Goal: Task Accomplishment & Management: Manage account settings

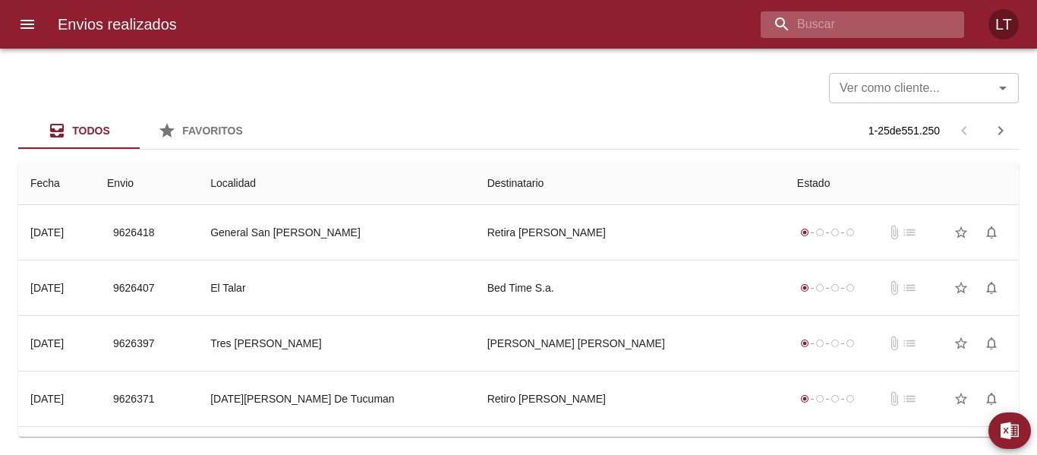
click at [851, 13] on input "buscar" at bounding box center [849, 24] width 178 height 27
paste input "9618892"
type input "9618892"
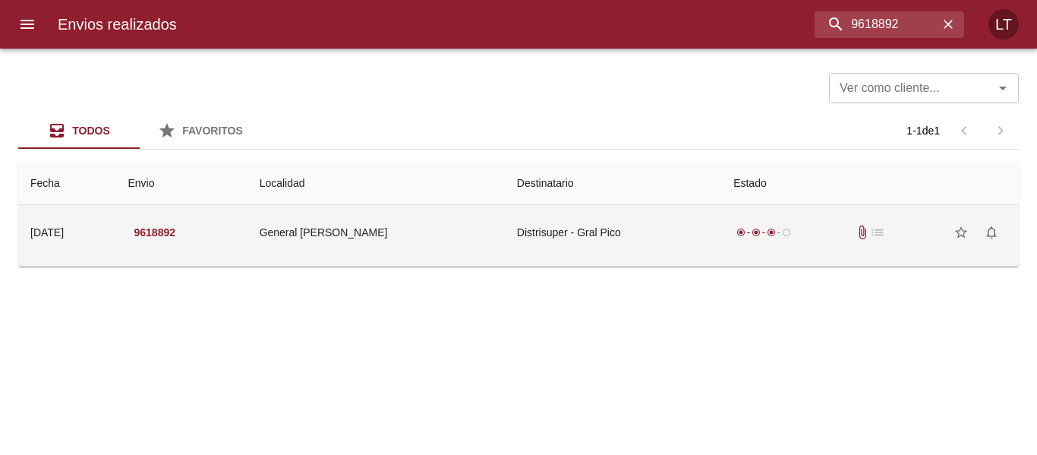
click at [570, 225] on td "Distrisuper - Gral Pico" at bounding box center [613, 232] width 216 height 55
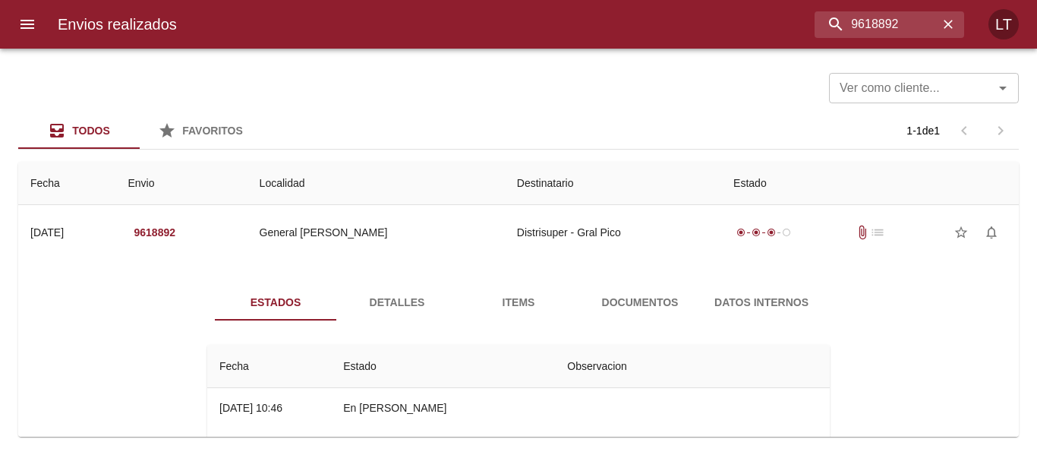
scroll to position [76, 0]
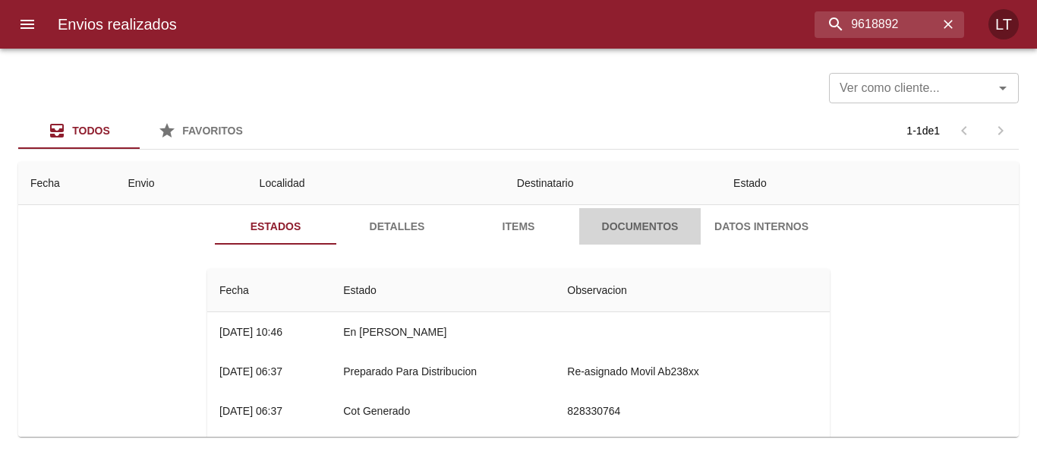
click at [664, 222] on span "Documentos" at bounding box center [639, 226] width 103 height 19
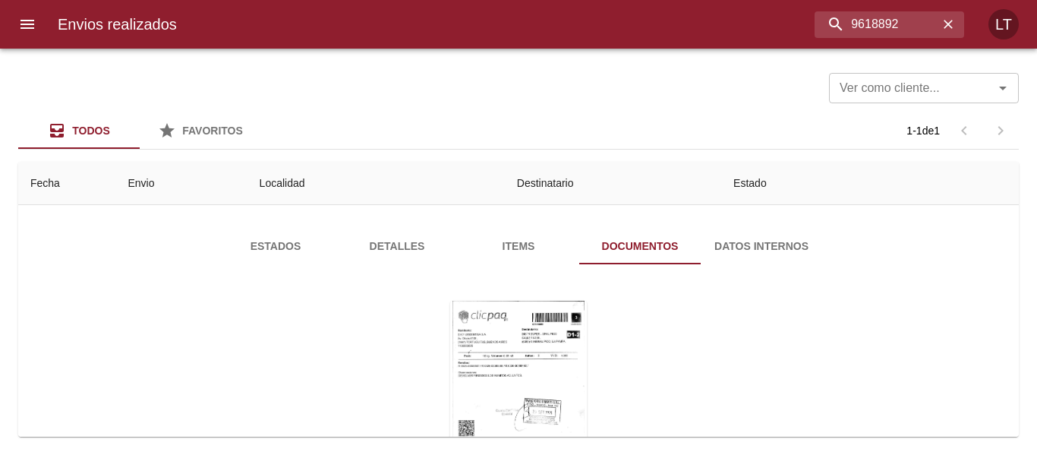
scroll to position [0, 0]
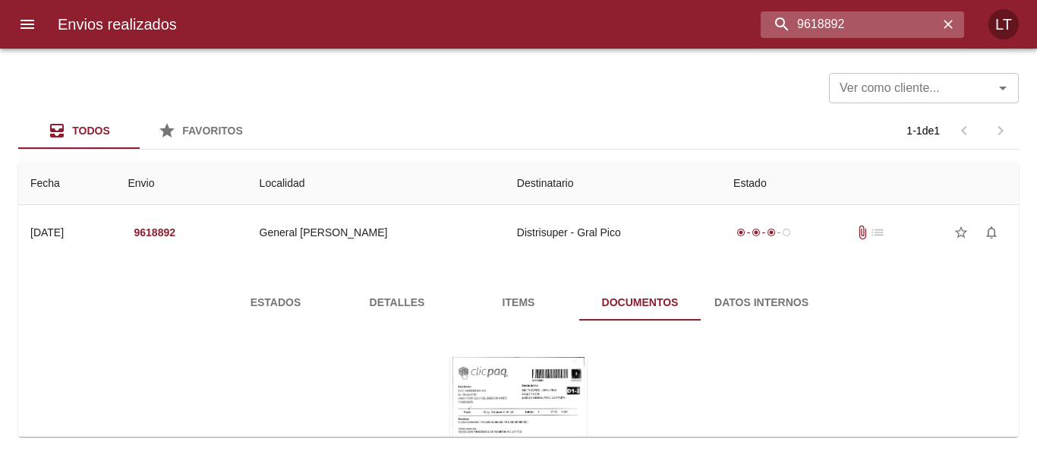
click at [848, 28] on input "9618892" at bounding box center [849, 24] width 178 height 27
paste input "Macchavelli Eduardo"
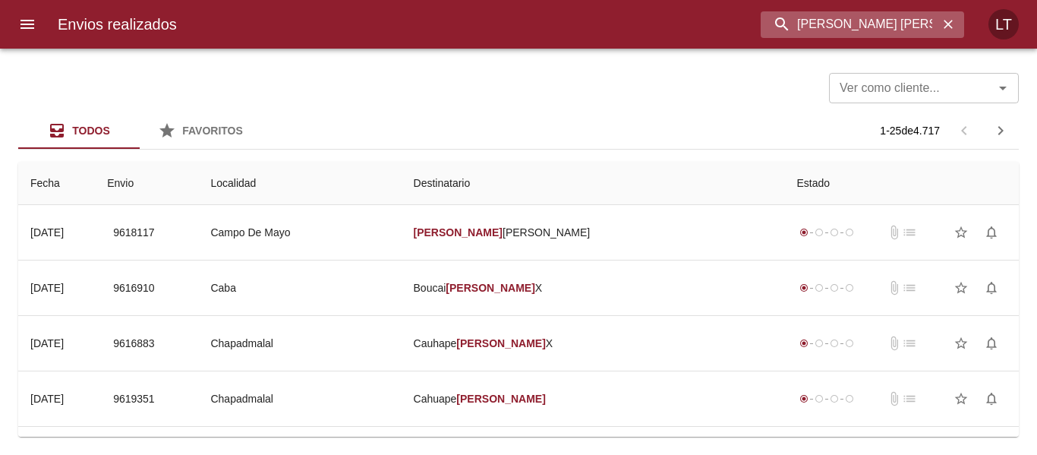
drag, startPoint x: 849, startPoint y: 18, endPoint x: 804, endPoint y: 20, distance: 44.8
click at [804, 20] on input "Macchavelli Eduardo" at bounding box center [849, 24] width 178 height 27
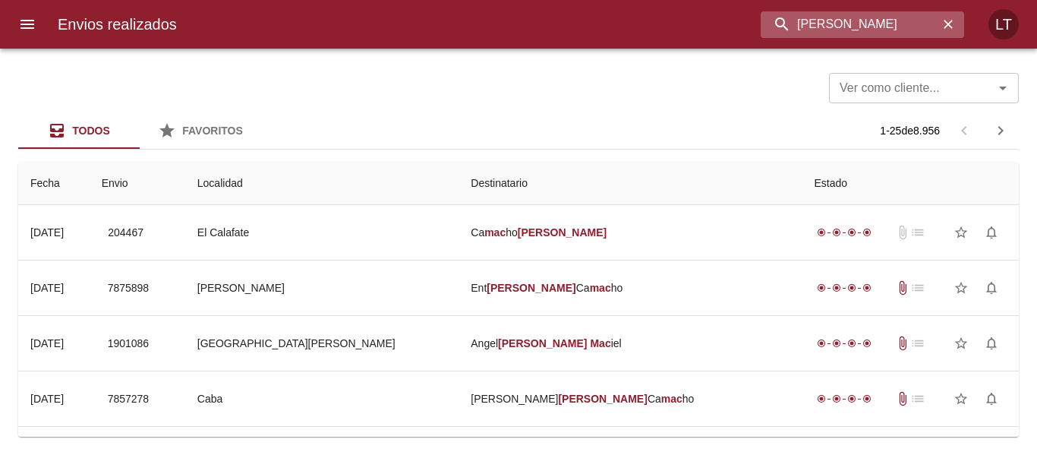
drag, startPoint x: 762, startPoint y: 20, endPoint x: 753, endPoint y: 20, distance: 9.1
click at [760, 20] on input "Mac Eduardo" at bounding box center [849, 24] width 178 height 27
paste input "chavelli"
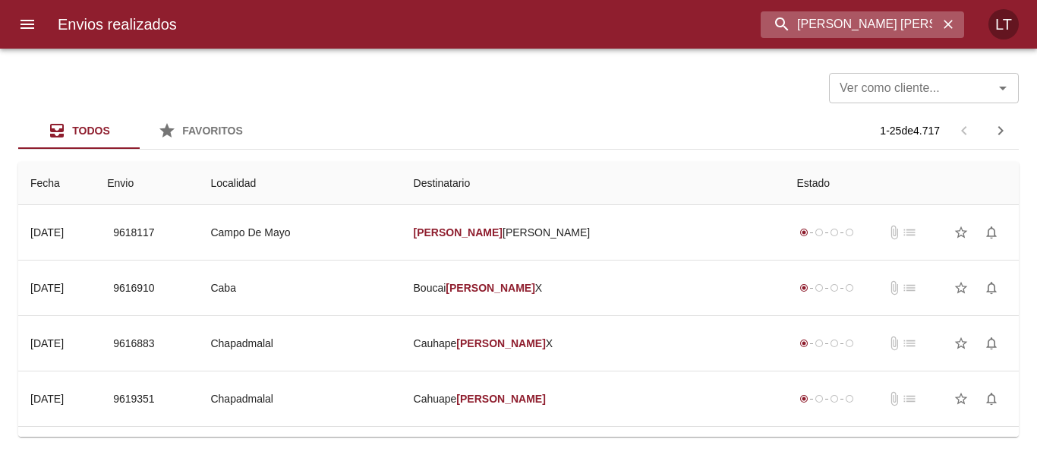
click at [898, 20] on input "Macchavelli Eduardo" at bounding box center [849, 24] width 178 height 27
paste input "9533318"
type input "9533318"
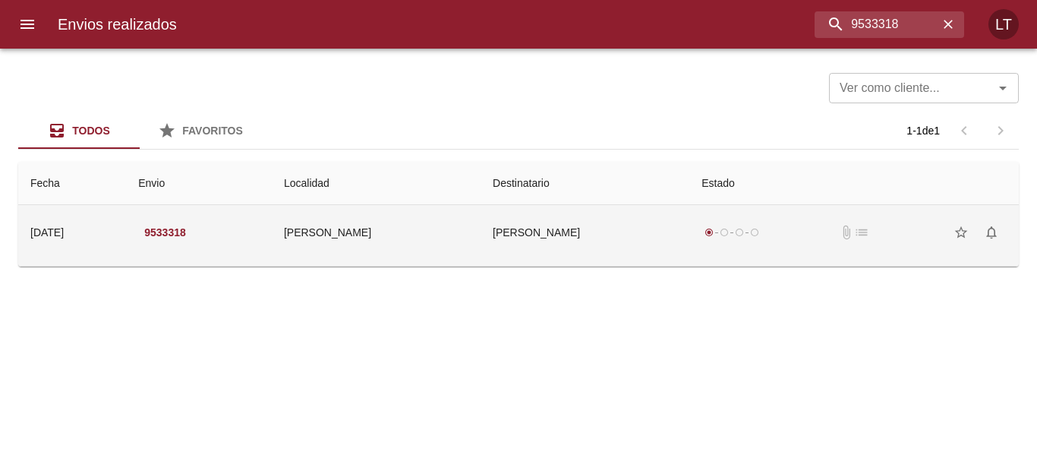
click at [580, 218] on td "Macchiavelli Eduardo" at bounding box center [584, 232] width 209 height 55
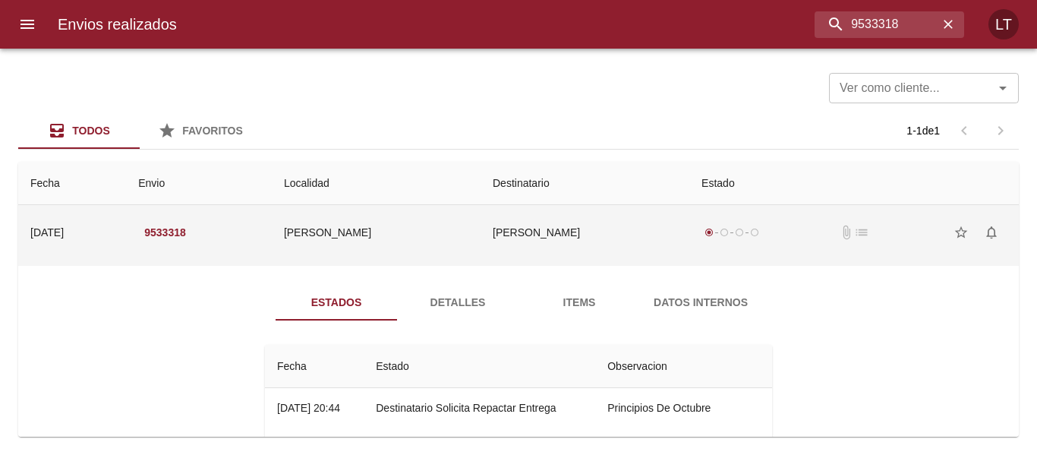
click at [617, 211] on td "Macchiavelli Eduardo" at bounding box center [584, 232] width 209 height 55
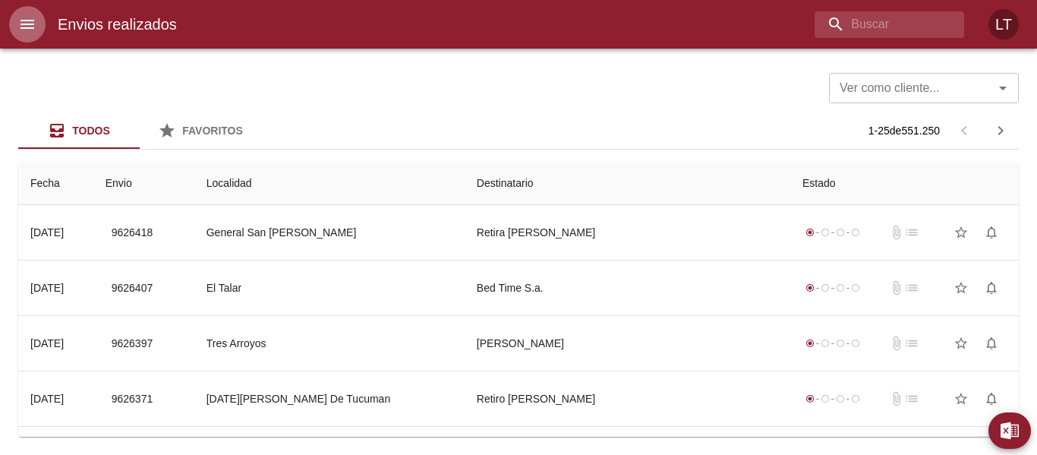
click at [41, 24] on button "menu" at bounding box center [27, 24] width 36 height 36
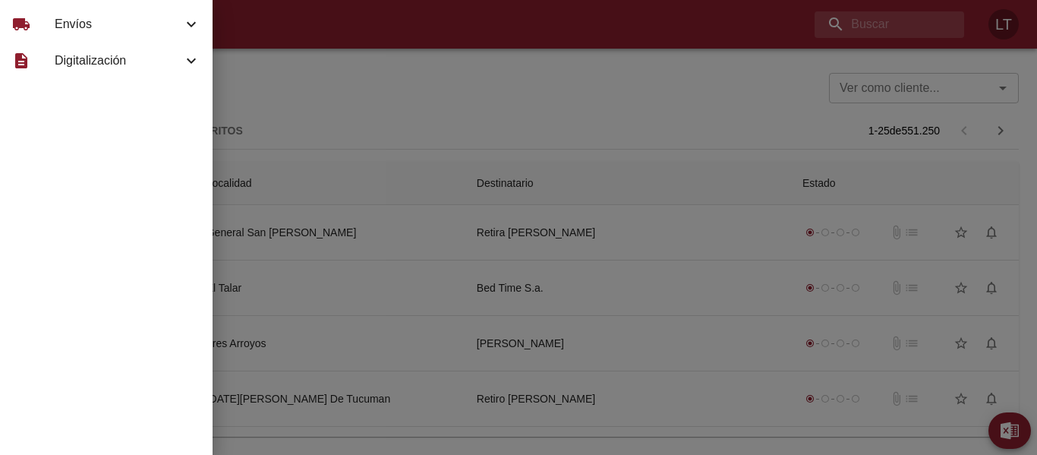
click at [61, 11] on div "local_shipping Envíos" at bounding box center [106, 24] width 212 height 36
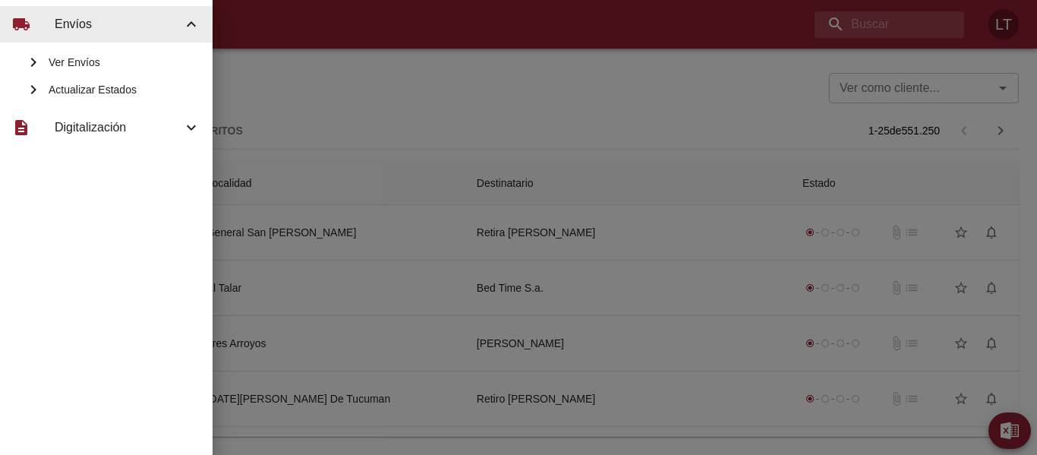
click at [88, 86] on span "Actualizar Estados" at bounding box center [125, 89] width 152 height 15
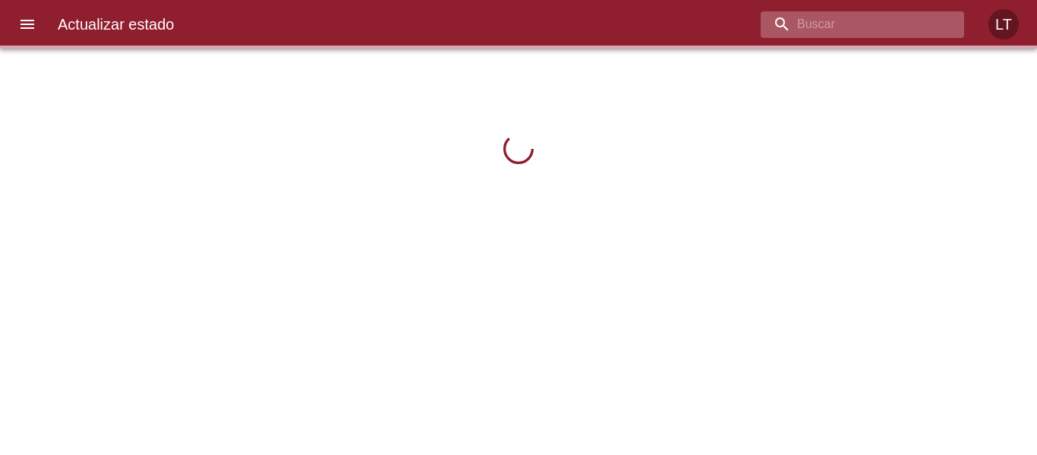
click at [848, 20] on input "buscar" at bounding box center [849, 24] width 178 height 27
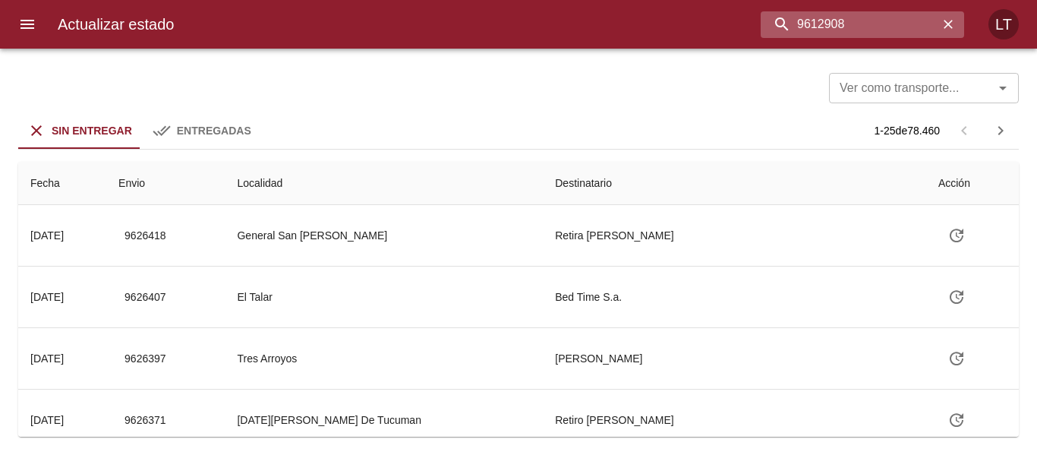
click at [838, 17] on input "9612908" at bounding box center [849, 24] width 178 height 27
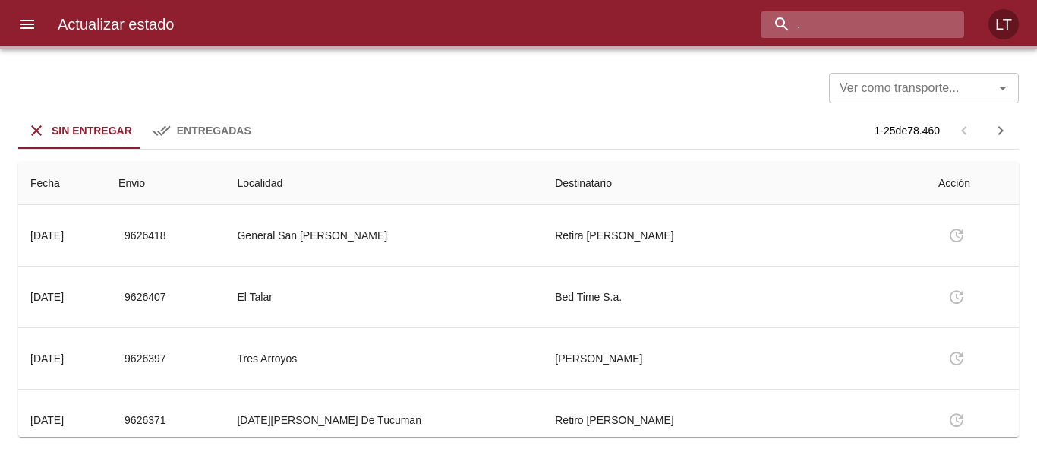
click at [836, 15] on input "." at bounding box center [849, 24] width 178 height 27
click at [835, 15] on input "." at bounding box center [849, 24] width 178 height 27
paste input "9533318"
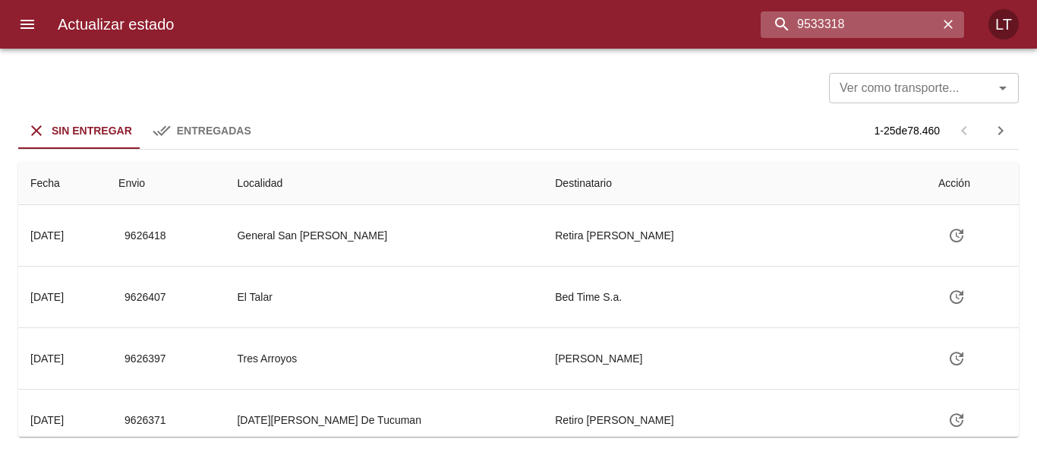
click at [910, 33] on input "9533318" at bounding box center [849, 24] width 178 height 27
click at [909, 32] on input "9533318" at bounding box center [849, 24] width 178 height 27
type input "9612908"
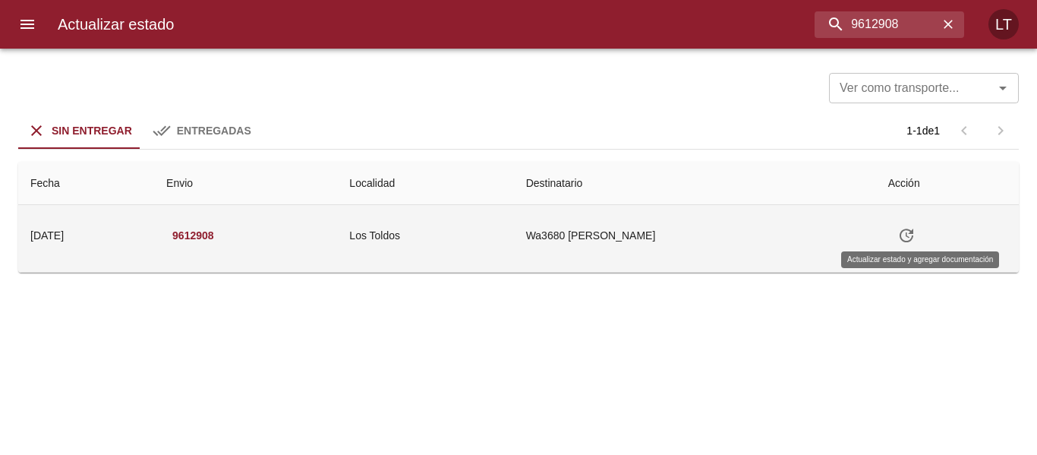
click at [915, 241] on icon "Tabla de envíos del cliente" at bounding box center [906, 235] width 18 height 18
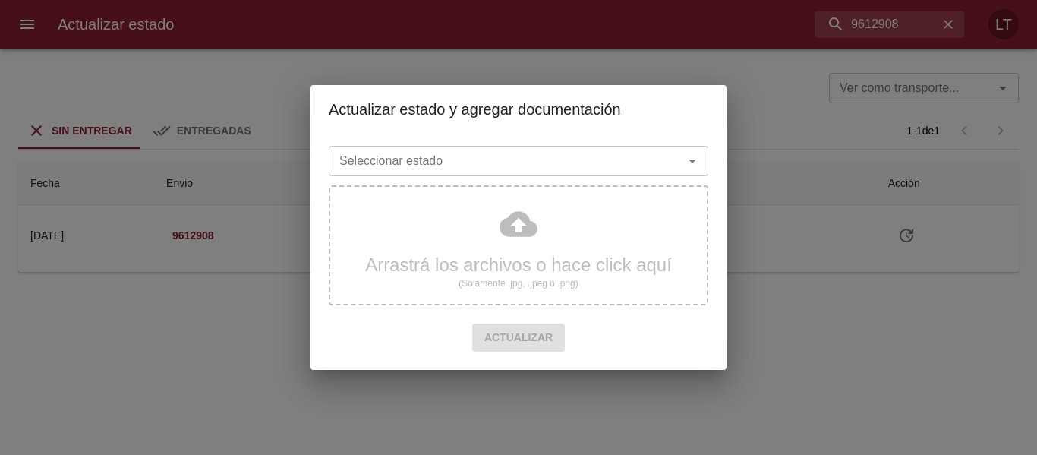
click at [540, 169] on input "Seleccionar estado" at bounding box center [496, 160] width 326 height 21
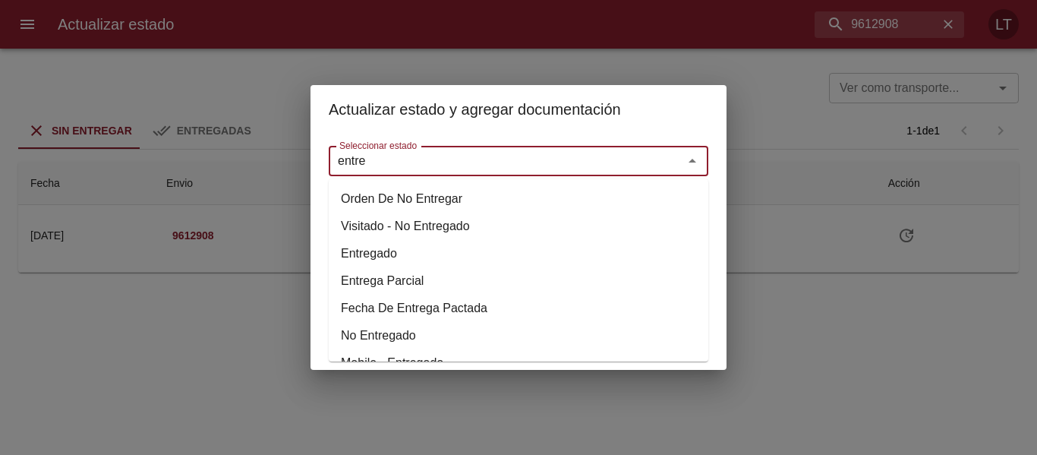
click at [392, 258] on li "Entregado" at bounding box center [518, 253] width 379 height 27
type input "Entregado"
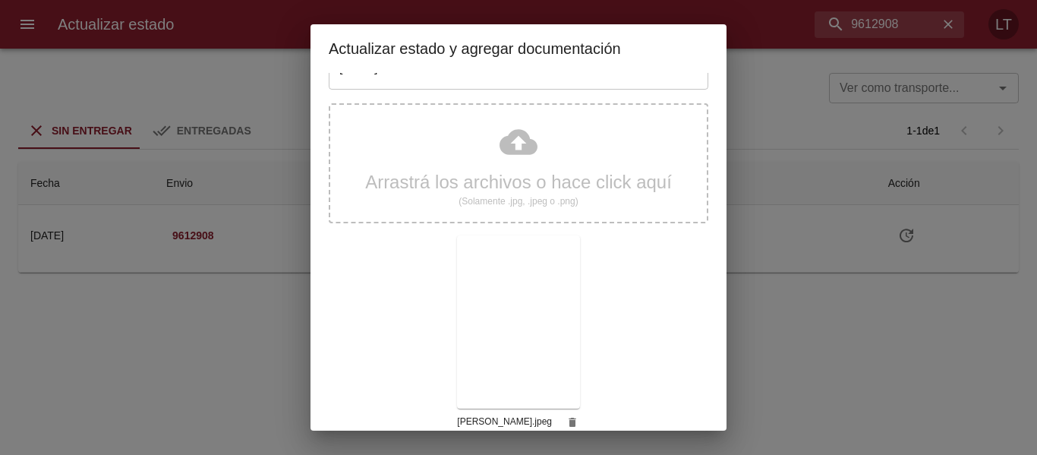
scroll to position [142, 0]
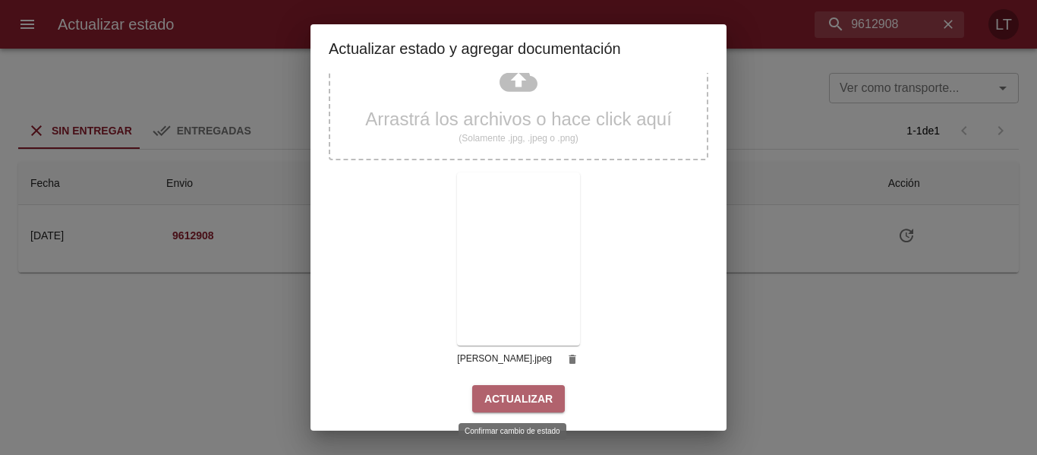
click at [518, 404] on span "Actualizar" at bounding box center [518, 398] width 68 height 19
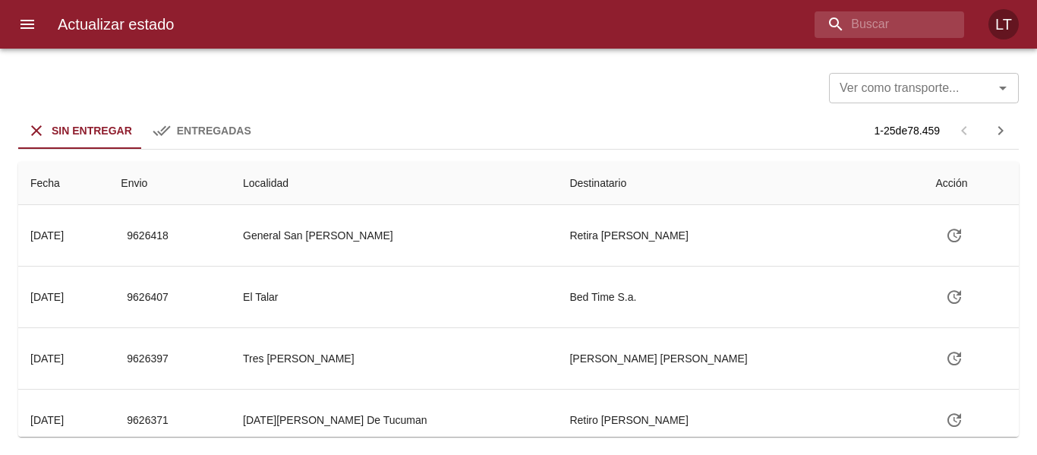
click at [24, 20] on icon "menu" at bounding box center [27, 24] width 14 height 9
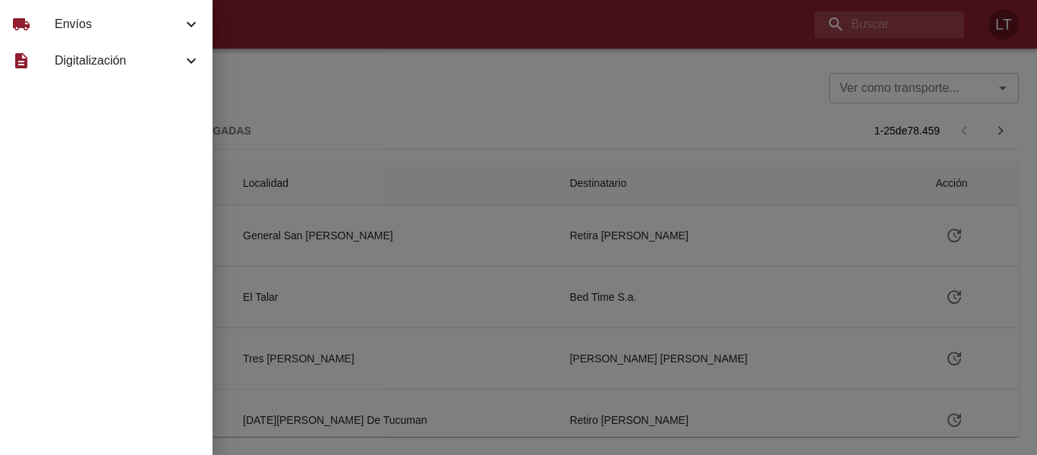
click at [50, 30] on div "local_shipping" at bounding box center [33, 24] width 42 height 18
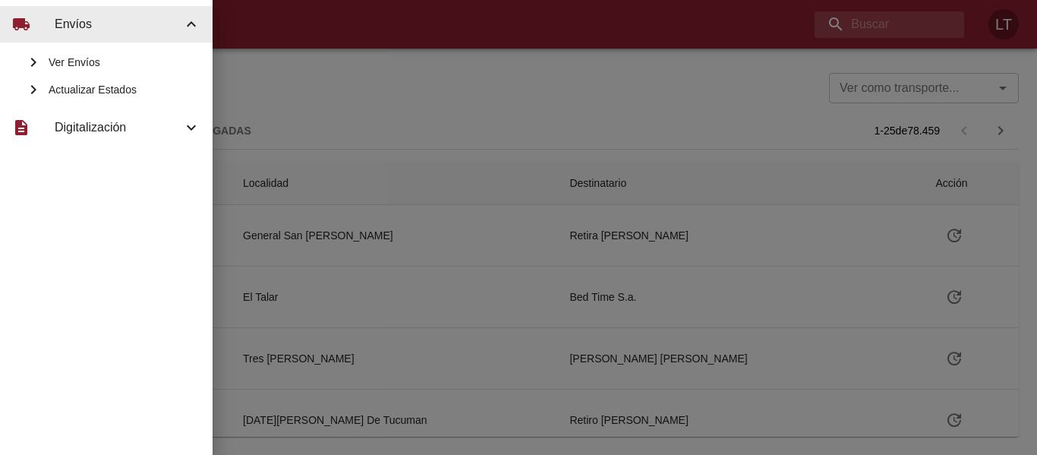
click at [79, 68] on span "Ver Envíos" at bounding box center [125, 62] width 152 height 15
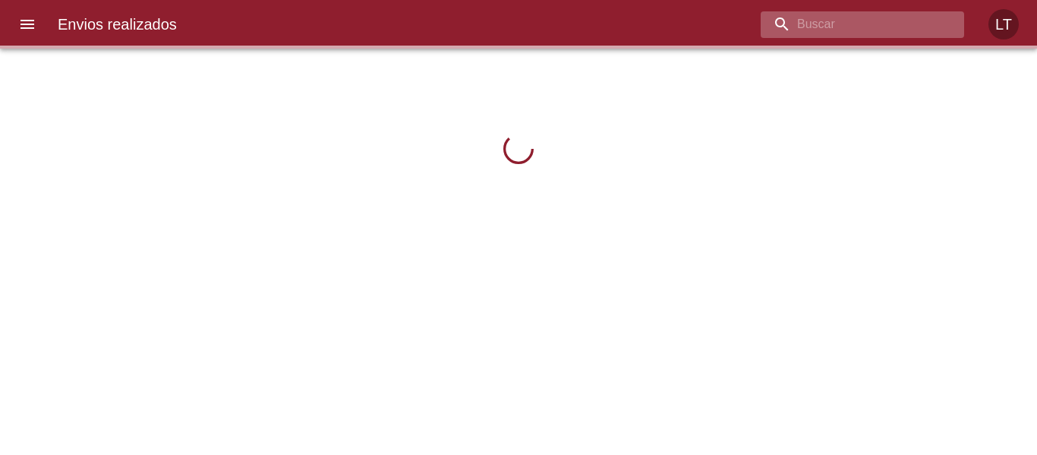
click at [859, 24] on input "buscar" at bounding box center [849, 24] width 178 height 27
paste input "9616004"
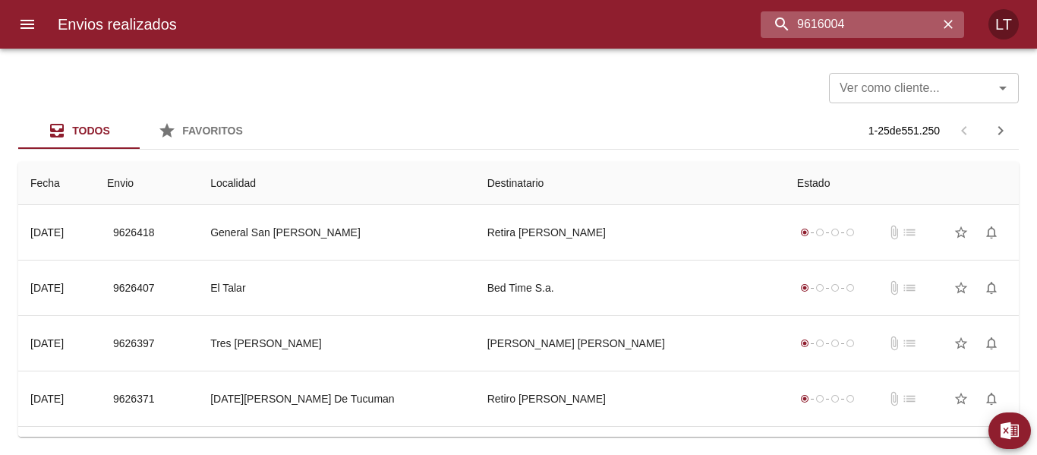
type input "9616004"
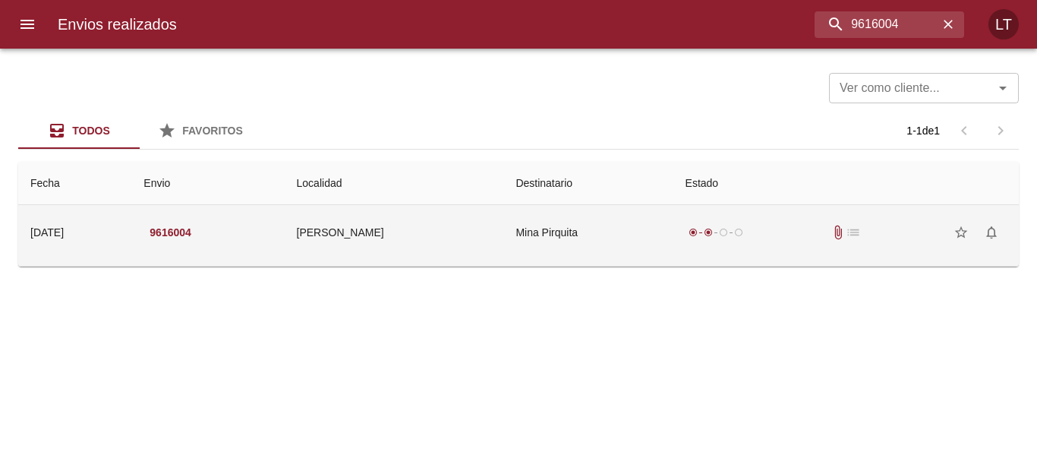
click at [504, 223] on td "Mina Pirquita" at bounding box center [587, 232] width 169 height 55
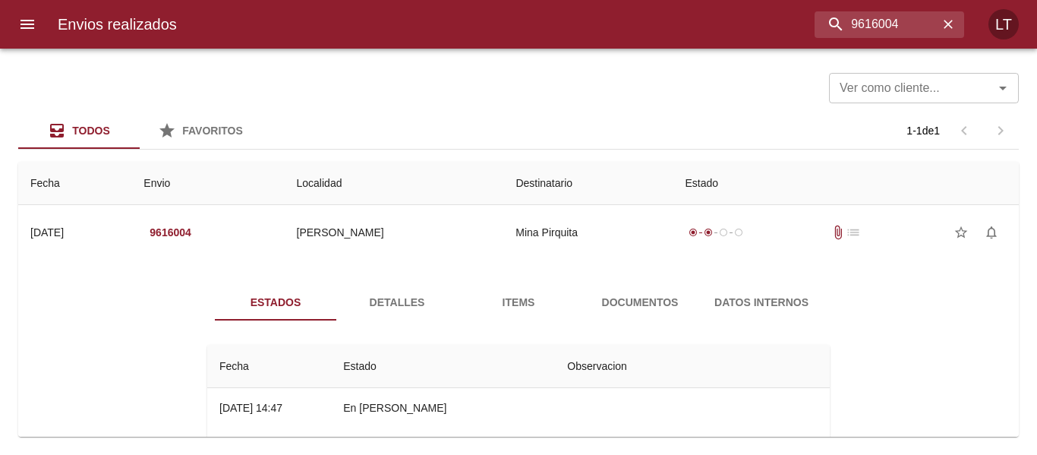
click at [604, 301] on span "Documentos" at bounding box center [639, 302] width 103 height 19
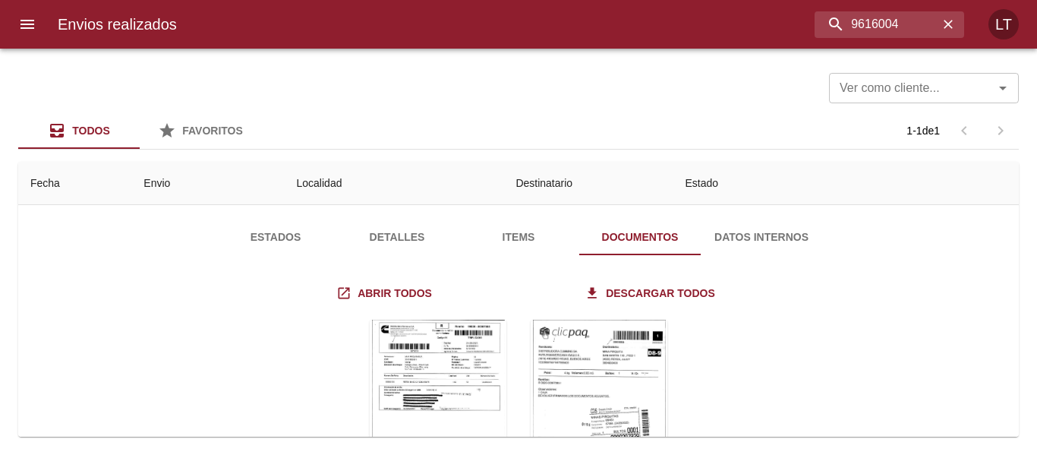
scroll to position [152, 0]
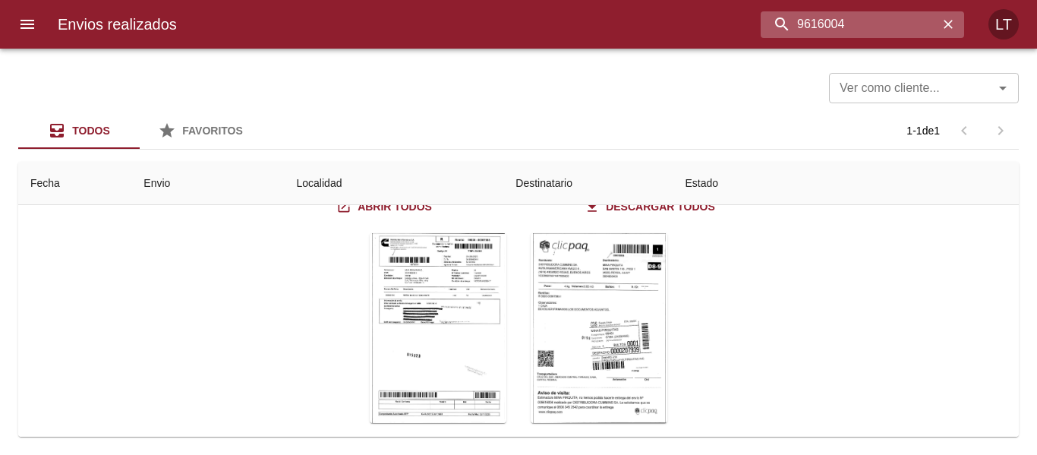
click at [864, 12] on input "9616004" at bounding box center [849, 24] width 178 height 27
paste input "01276"
type input "9601276"
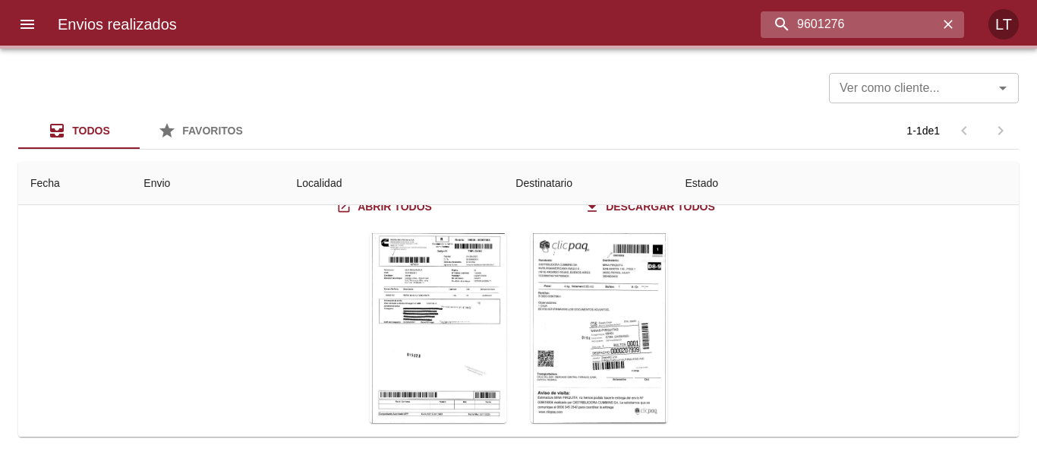
scroll to position [0, 0]
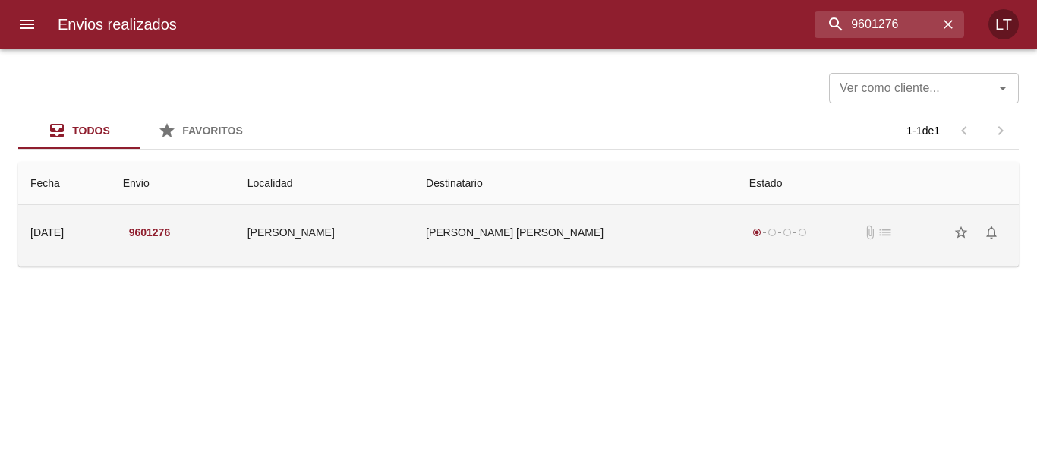
click at [584, 230] on td "Goddard Maria Georgina" at bounding box center [575, 232] width 323 height 55
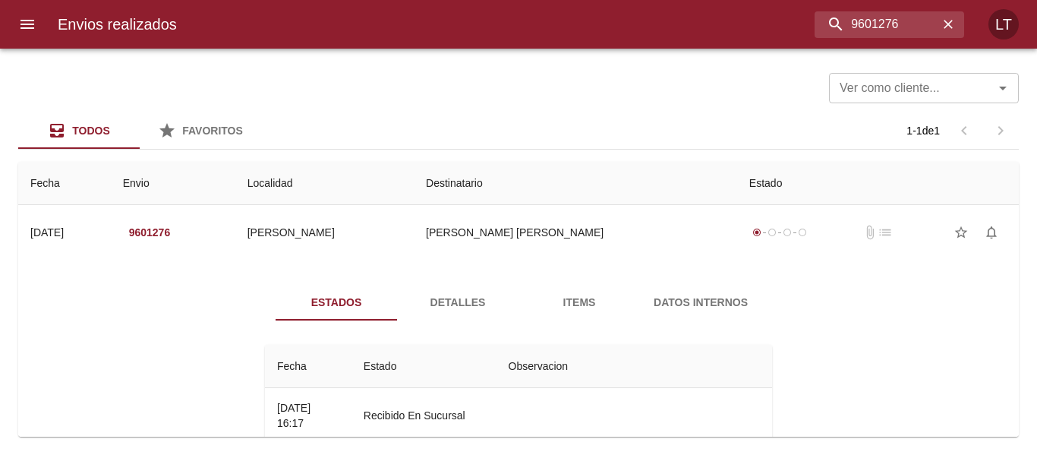
scroll to position [76, 0]
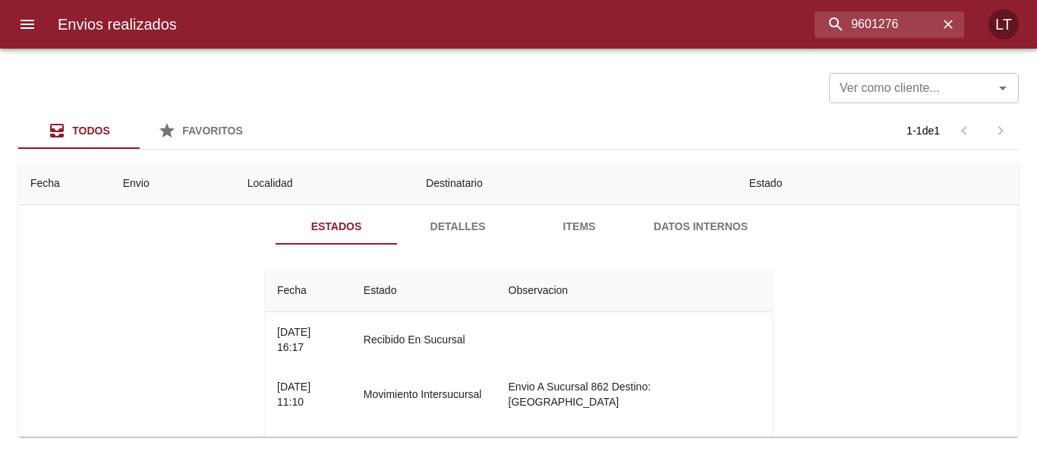
click at [464, 232] on span "Detalles" at bounding box center [457, 226] width 103 height 19
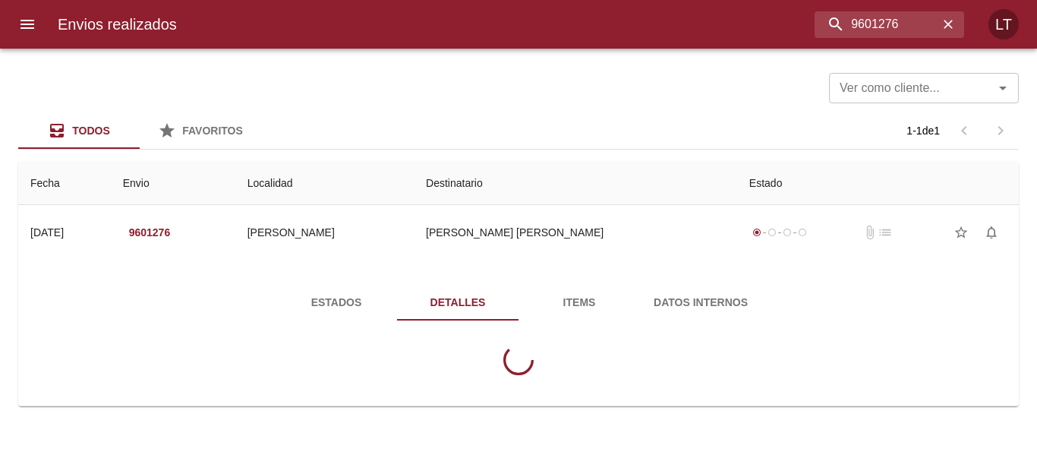
scroll to position [0, 0]
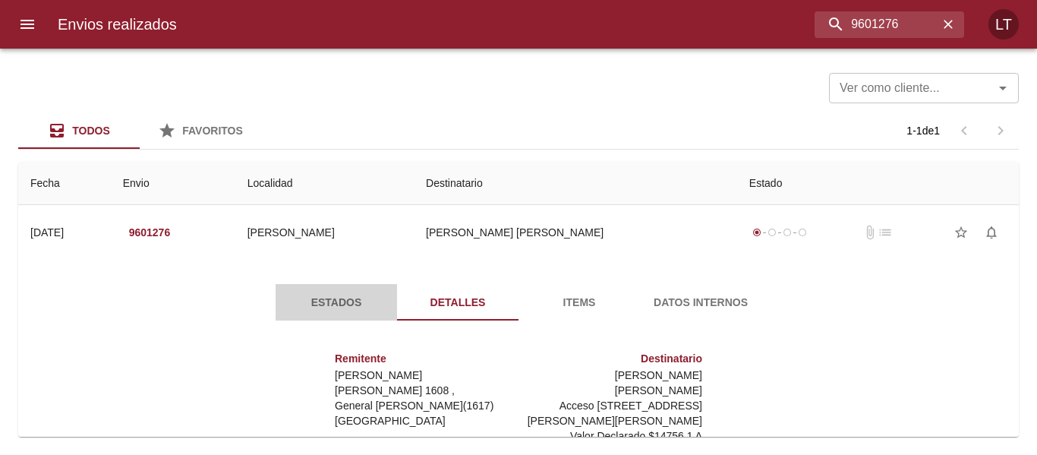
click at [319, 301] on span "Estados" at bounding box center [336, 302] width 103 height 19
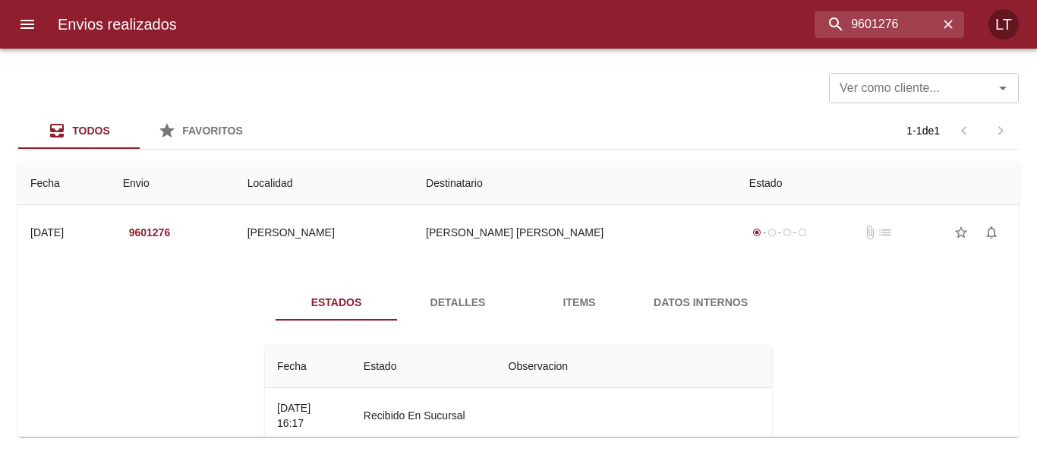
click at [435, 303] on span "Detalles" at bounding box center [457, 302] width 103 height 19
